Goal: Information Seeking & Learning: Learn about a topic

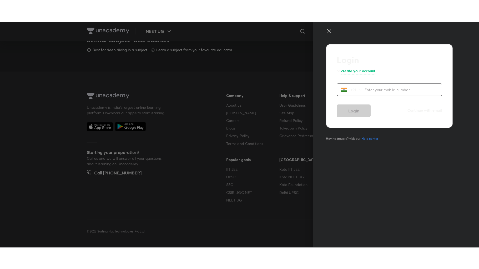
scroll to position [236, 0]
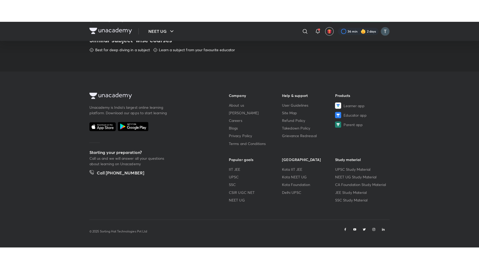
scroll to position [236, 0]
